Goal: Transaction & Acquisition: Download file/media

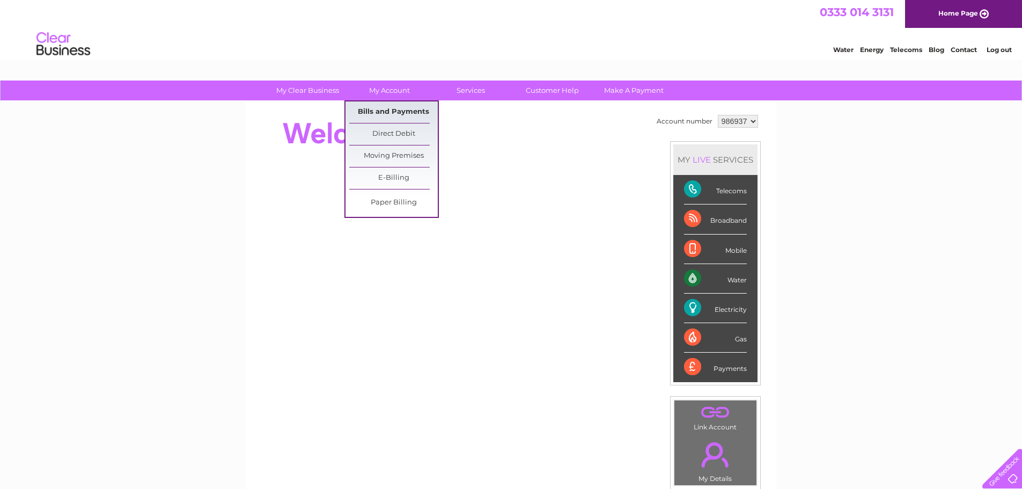
click at [380, 113] on link "Bills and Payments" at bounding box center [393, 111] width 88 height 21
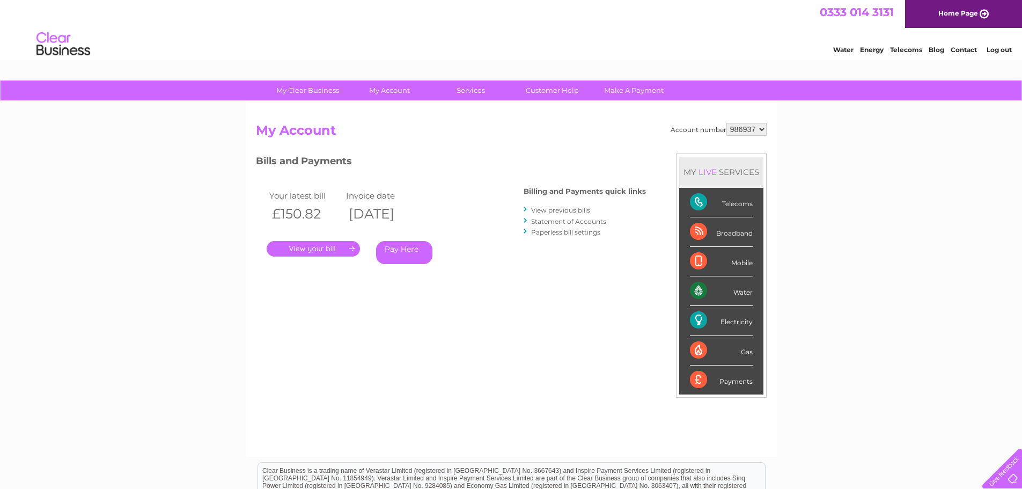
click at [335, 250] on link "." at bounding box center [313, 249] width 93 height 16
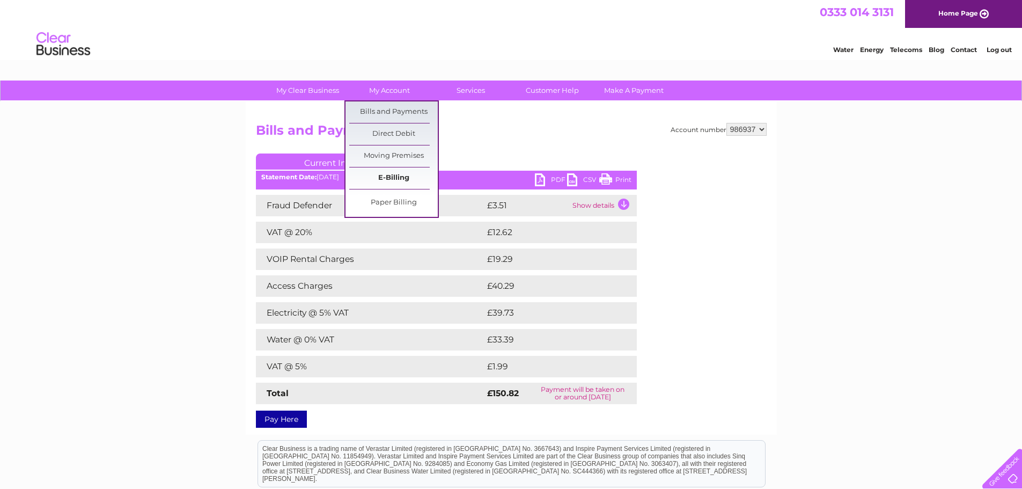
click at [393, 178] on link "E-Billing" at bounding box center [393, 177] width 88 height 21
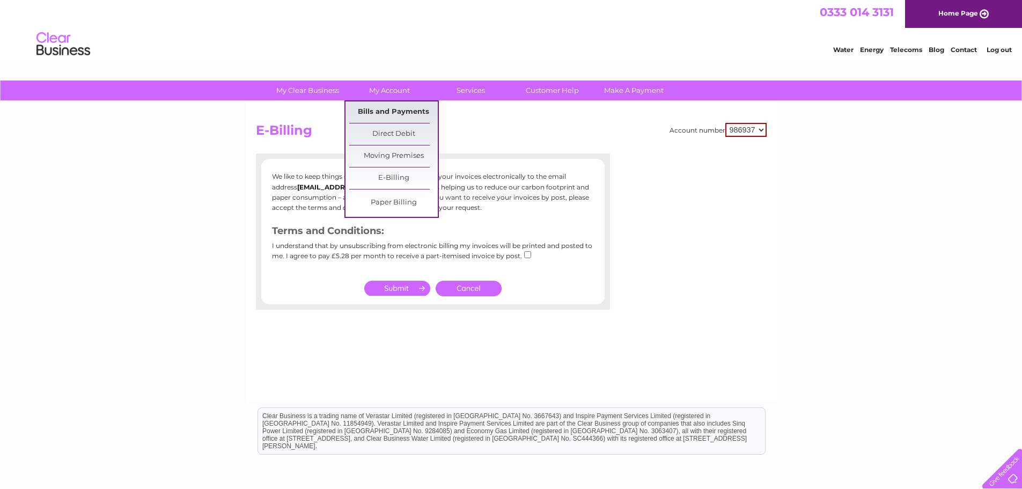
click at [390, 109] on link "Bills and Payments" at bounding box center [393, 111] width 88 height 21
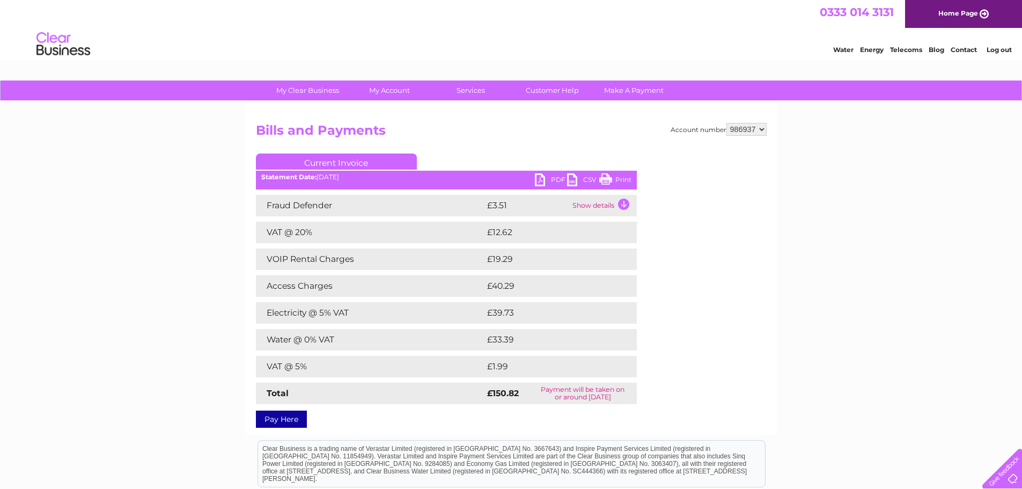
click at [549, 180] on link "PDF" at bounding box center [551, 181] width 32 height 16
